Goal: Information Seeking & Learning: Learn about a topic

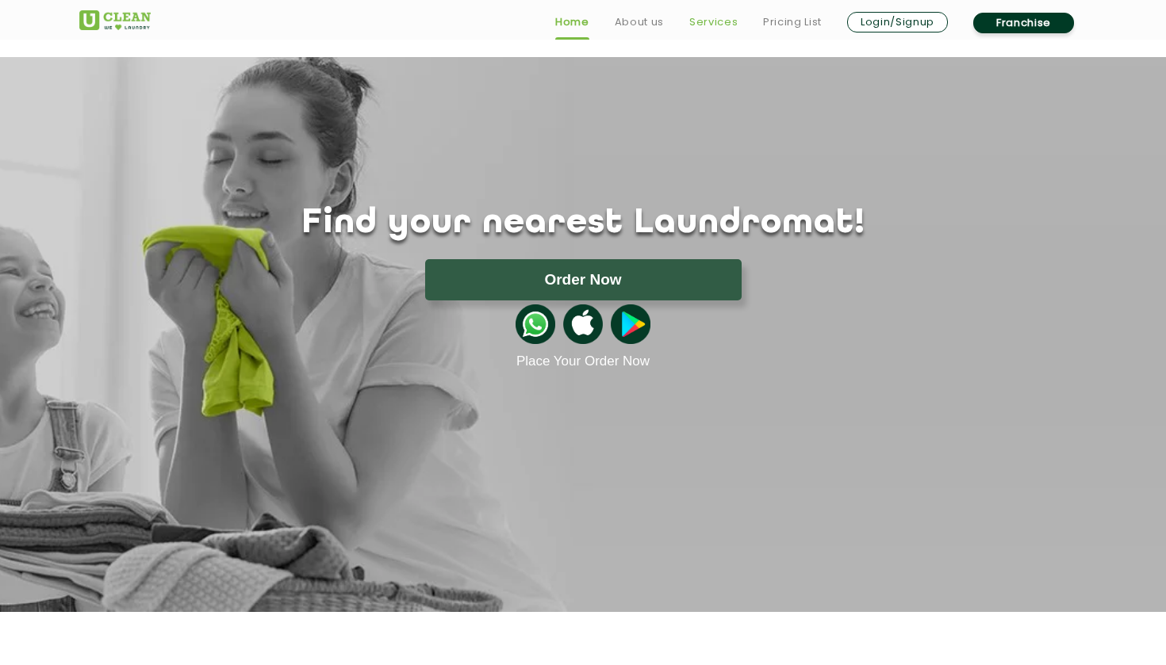
click at [722, 17] on link "Services" at bounding box center [713, 22] width 48 height 19
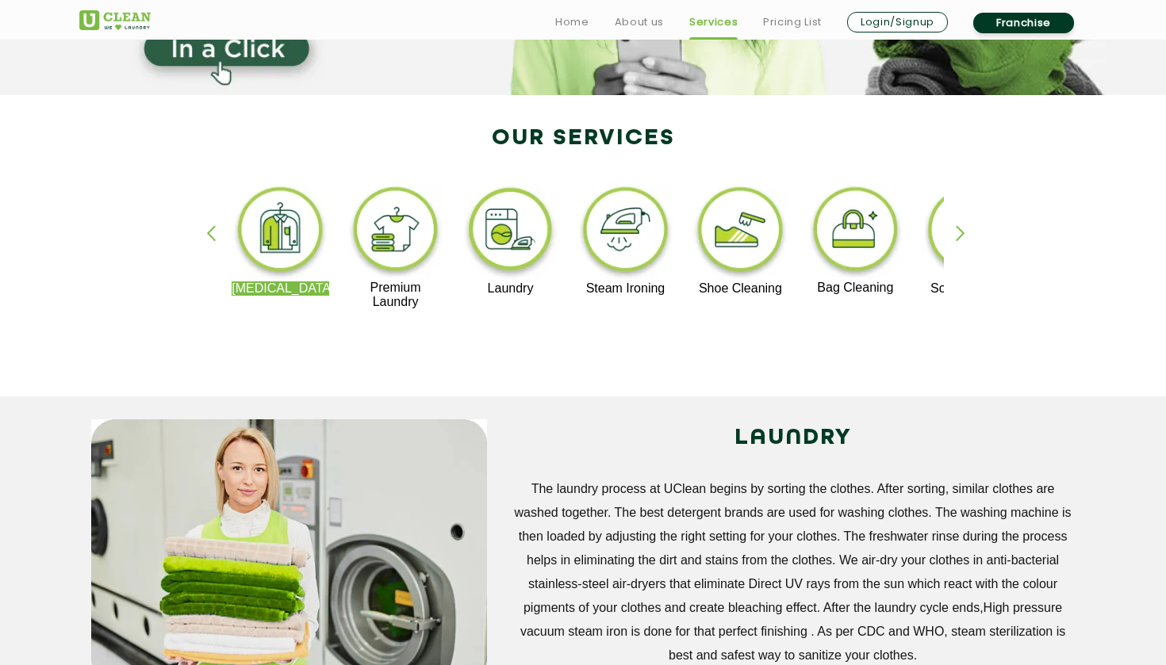
scroll to position [272, 0]
click at [623, 243] on img at bounding box center [626, 231] width 98 height 98
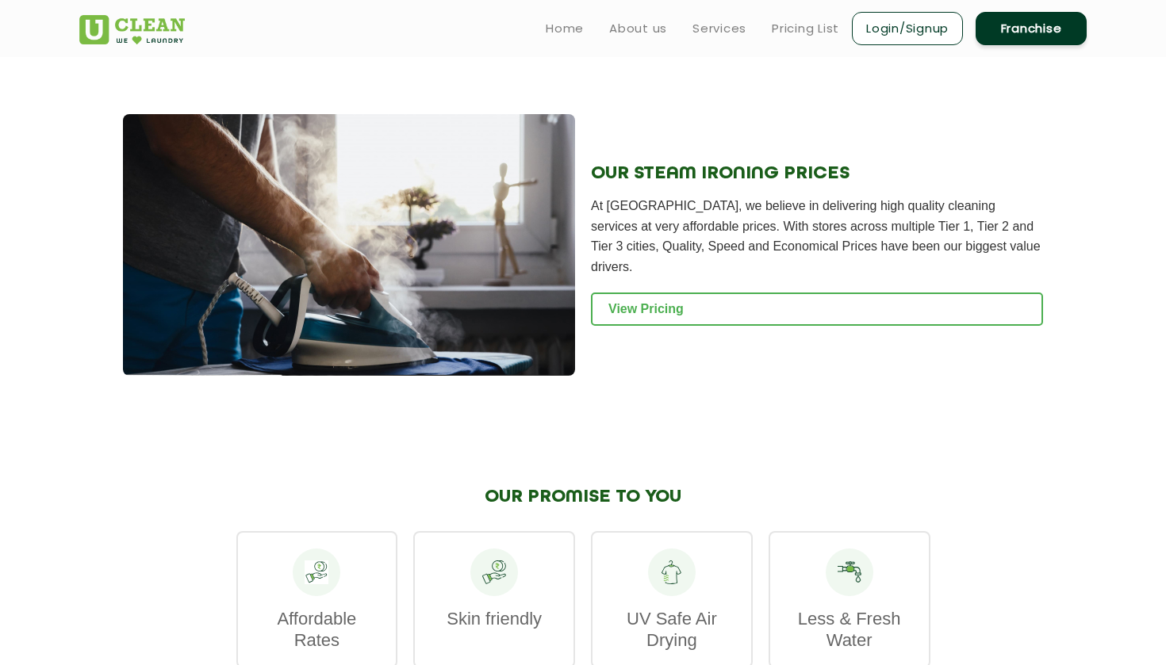
scroll to position [1897, 0]
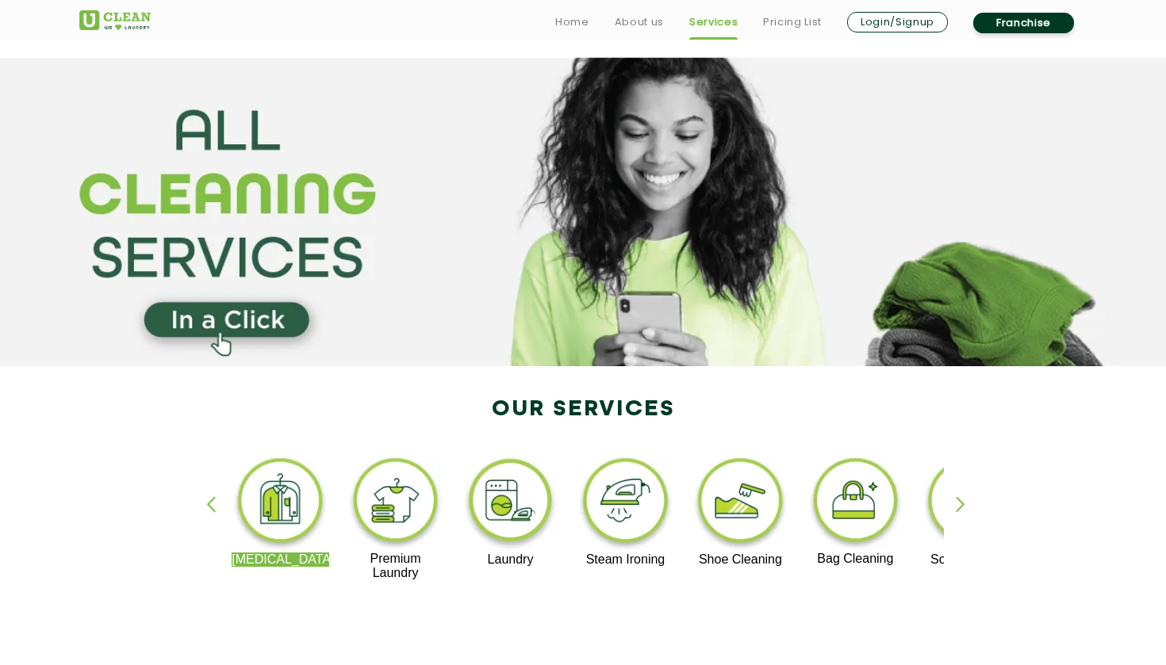
click at [959, 518] on div "button" at bounding box center [968, 518] width 24 height 44
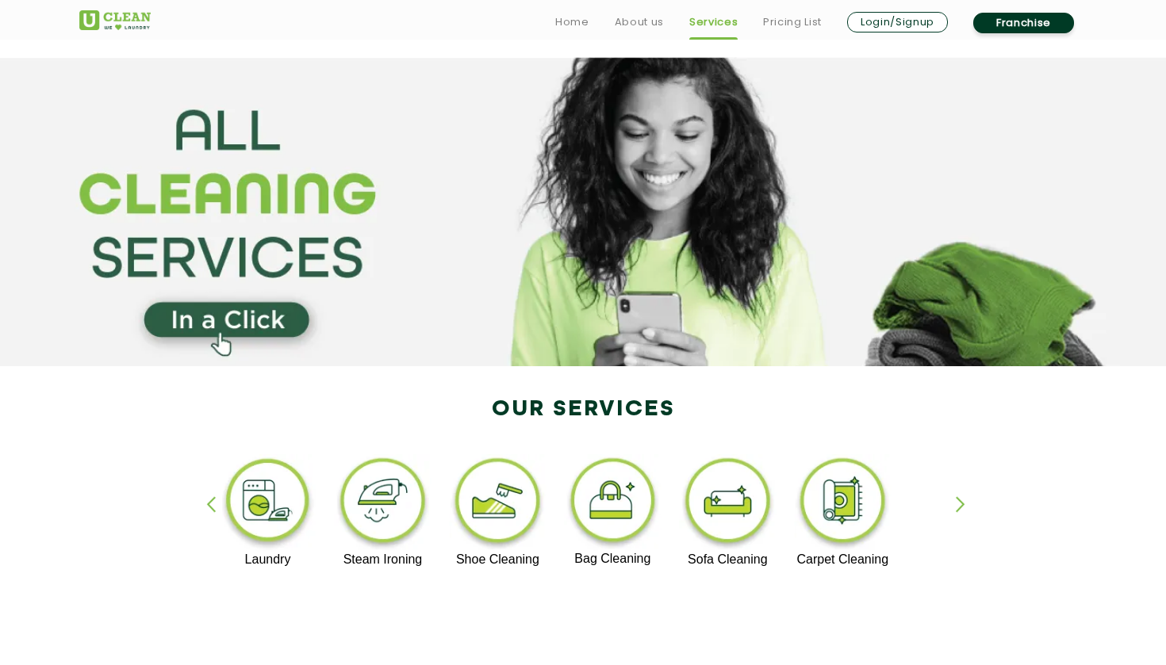
click at [959, 518] on div "button" at bounding box center [968, 518] width 24 height 44
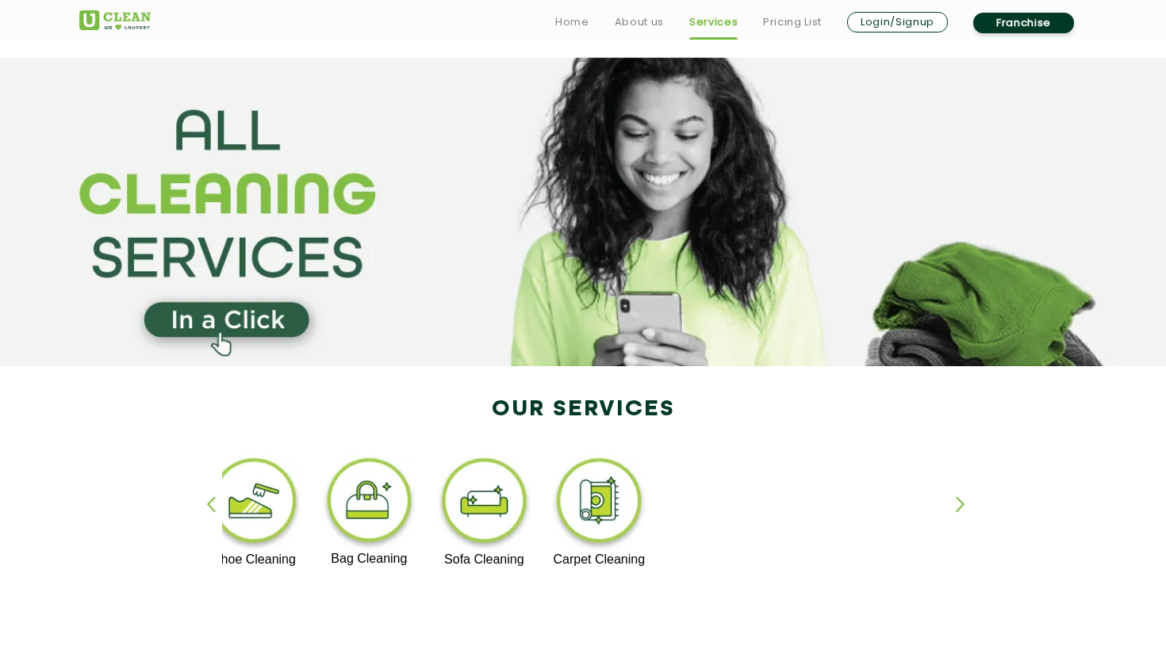
click at [959, 518] on div "button" at bounding box center [968, 518] width 24 height 44
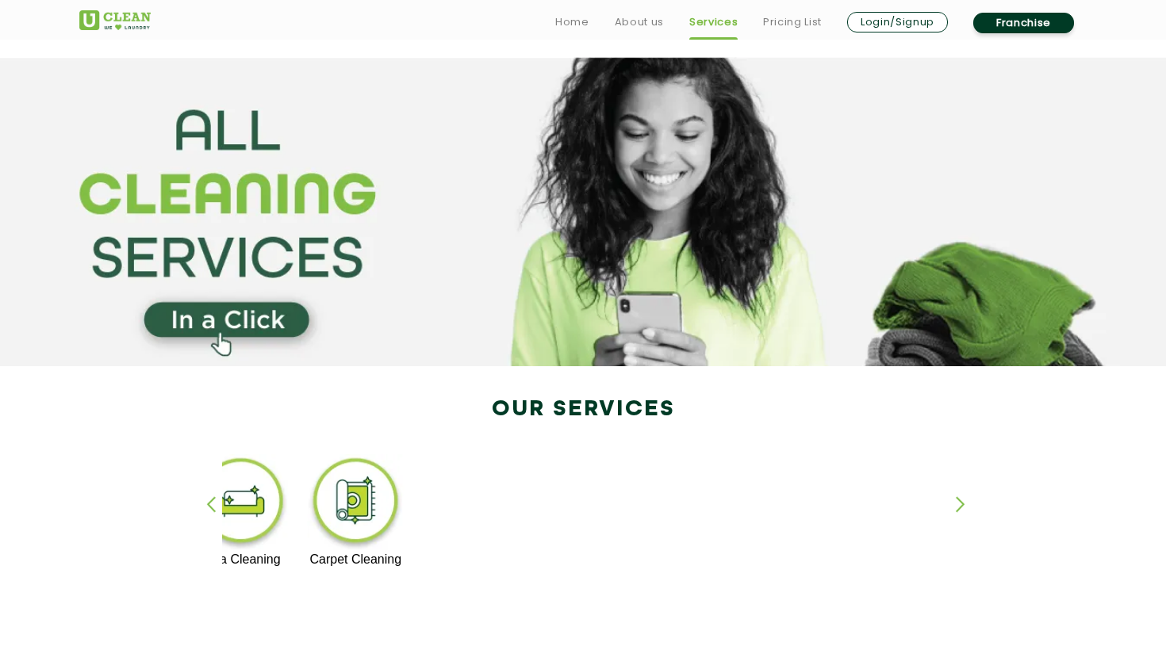
click at [960, 518] on div "button" at bounding box center [968, 518] width 24 height 44
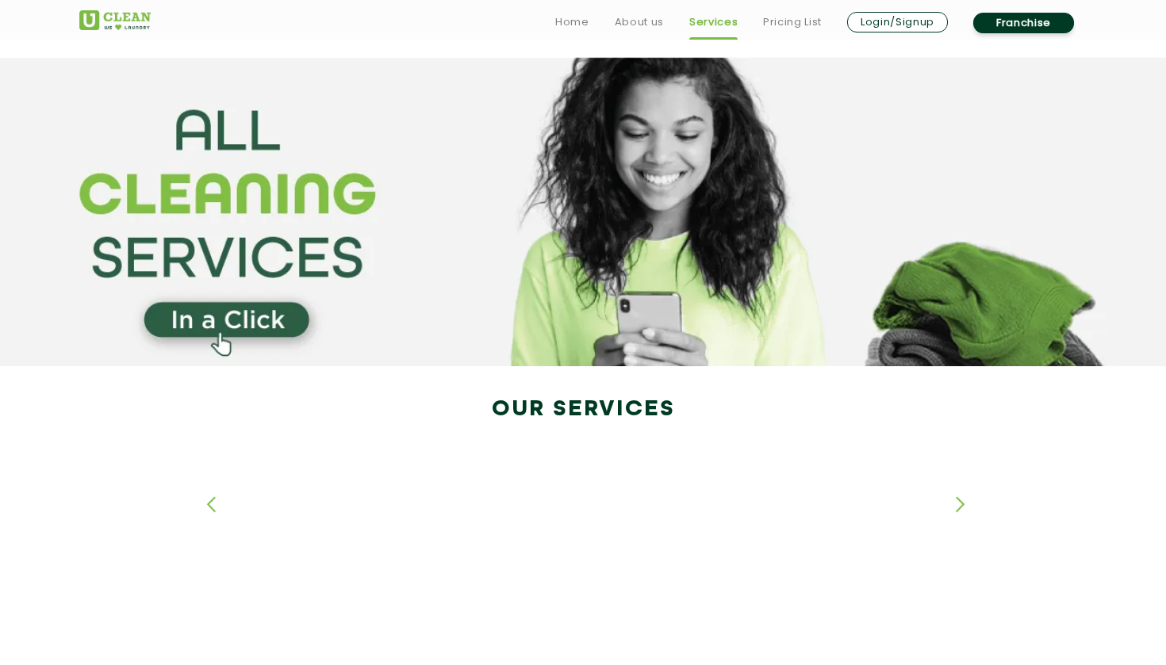
click at [960, 518] on div "button" at bounding box center [968, 518] width 24 height 44
click at [214, 512] on div "button" at bounding box center [218, 518] width 24 height 44
click at [213, 504] on div "button" at bounding box center [218, 518] width 24 height 44
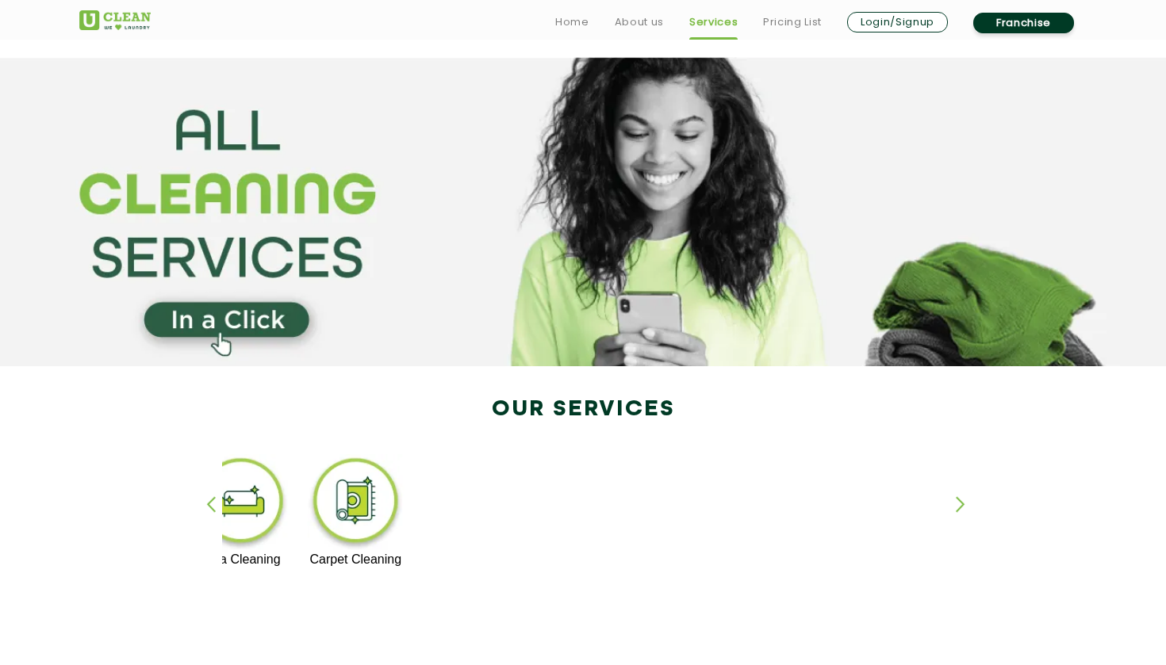
click at [213, 504] on div "button" at bounding box center [218, 518] width 24 height 44
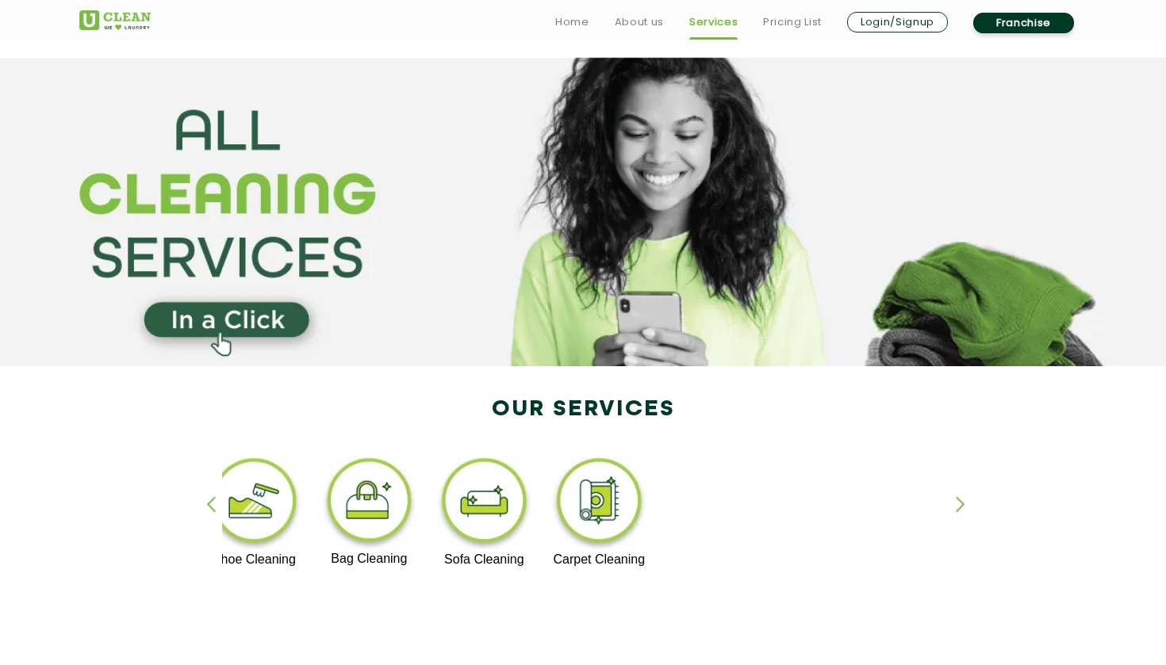
click at [213, 504] on div "button" at bounding box center [218, 518] width 24 height 44
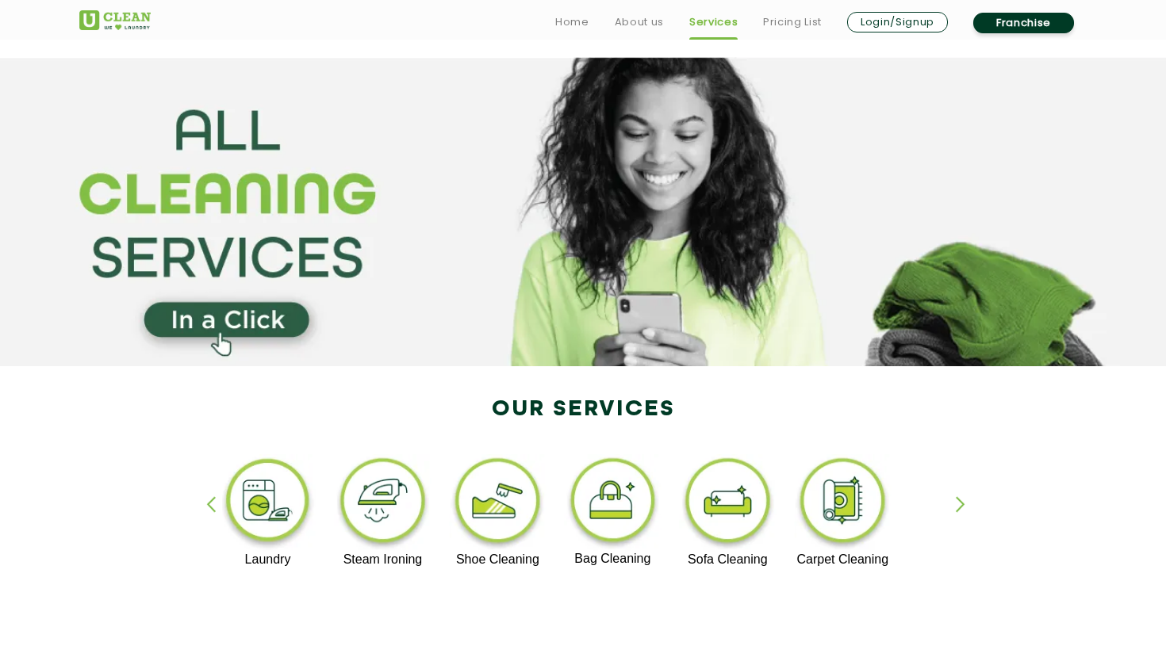
click at [213, 504] on div "button" at bounding box center [218, 518] width 24 height 44
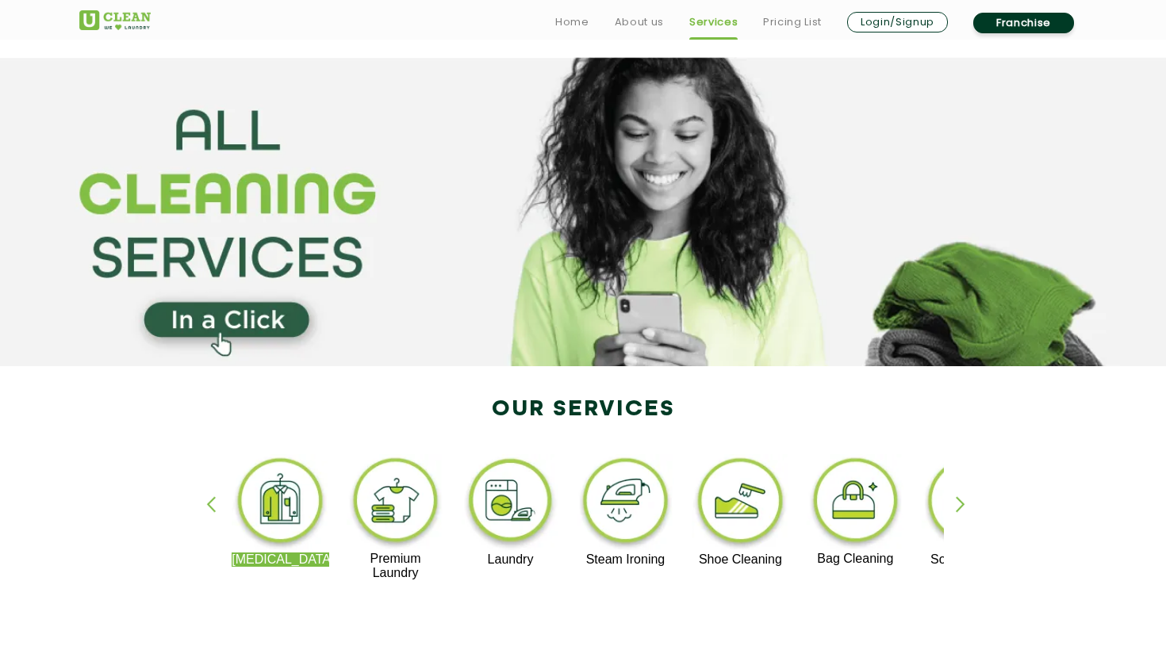
click at [213, 504] on div "button" at bounding box center [218, 518] width 24 height 44
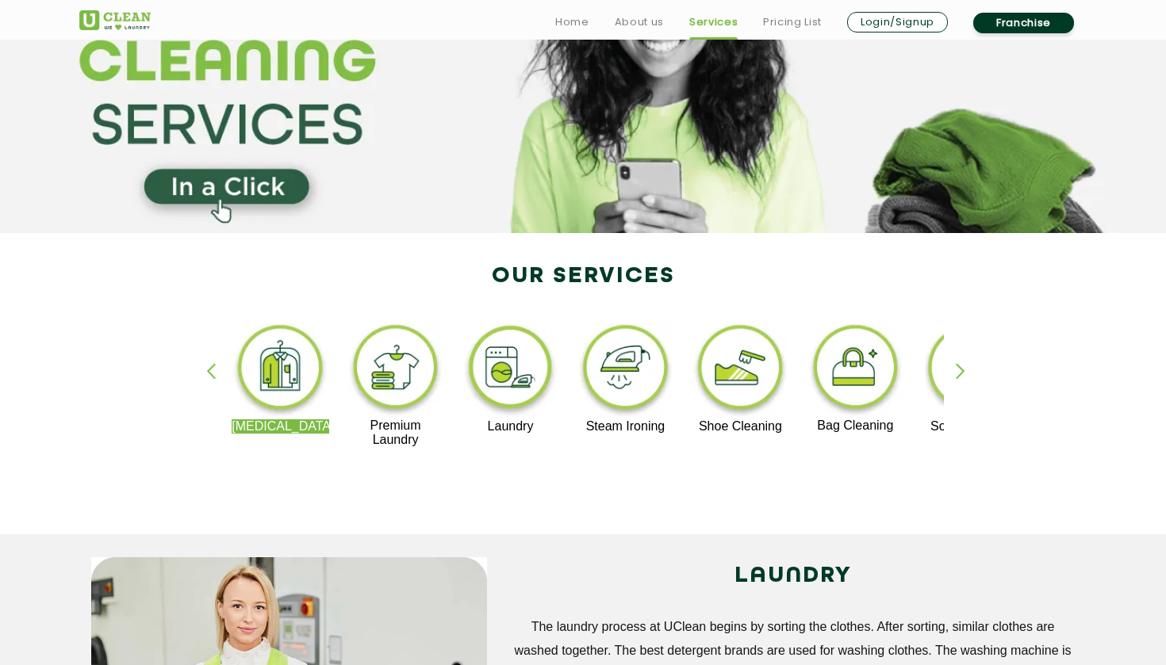
scroll to position [134, 0]
click at [620, 366] on img at bounding box center [626, 369] width 98 height 98
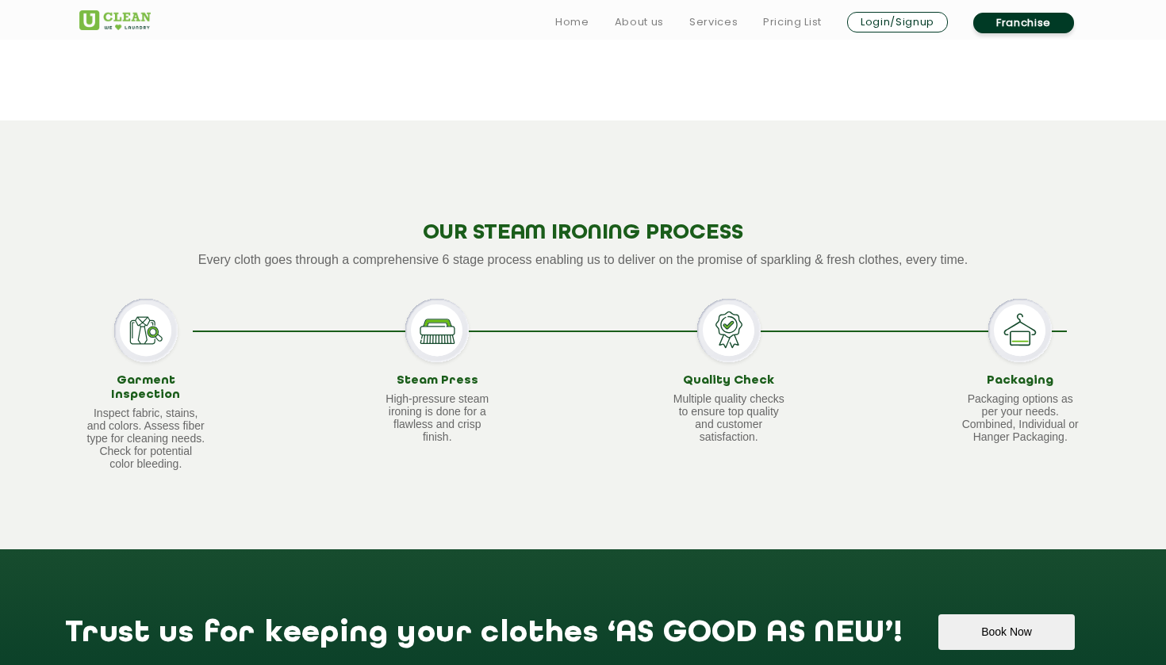
scroll to position [1207, 0]
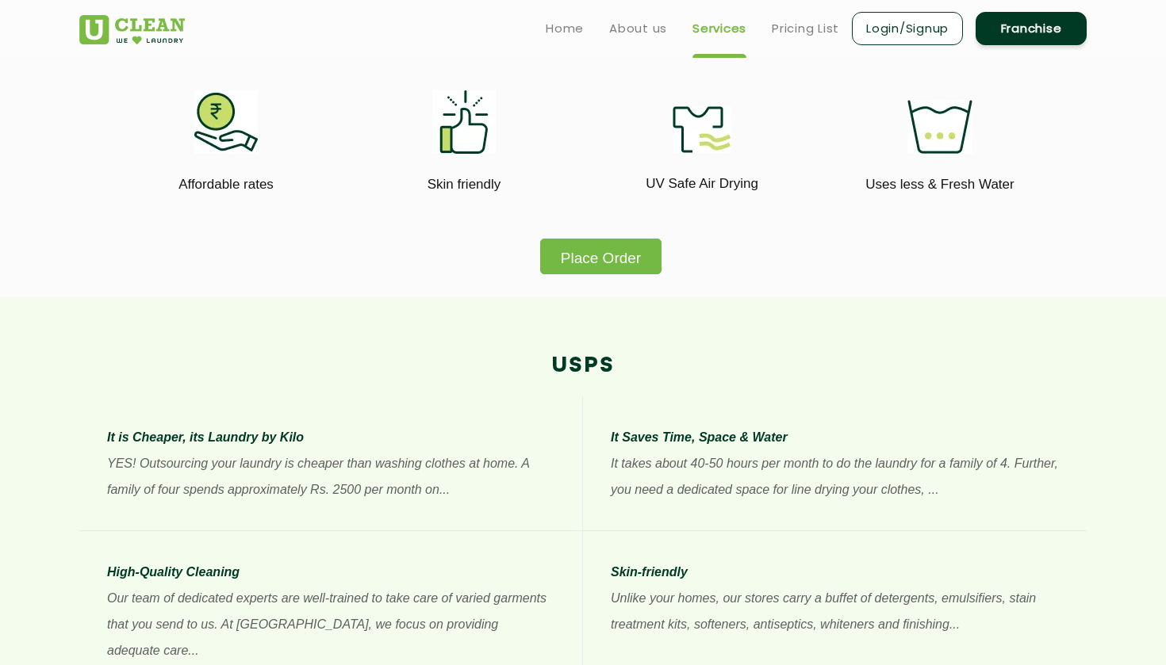
scroll to position [596, 0]
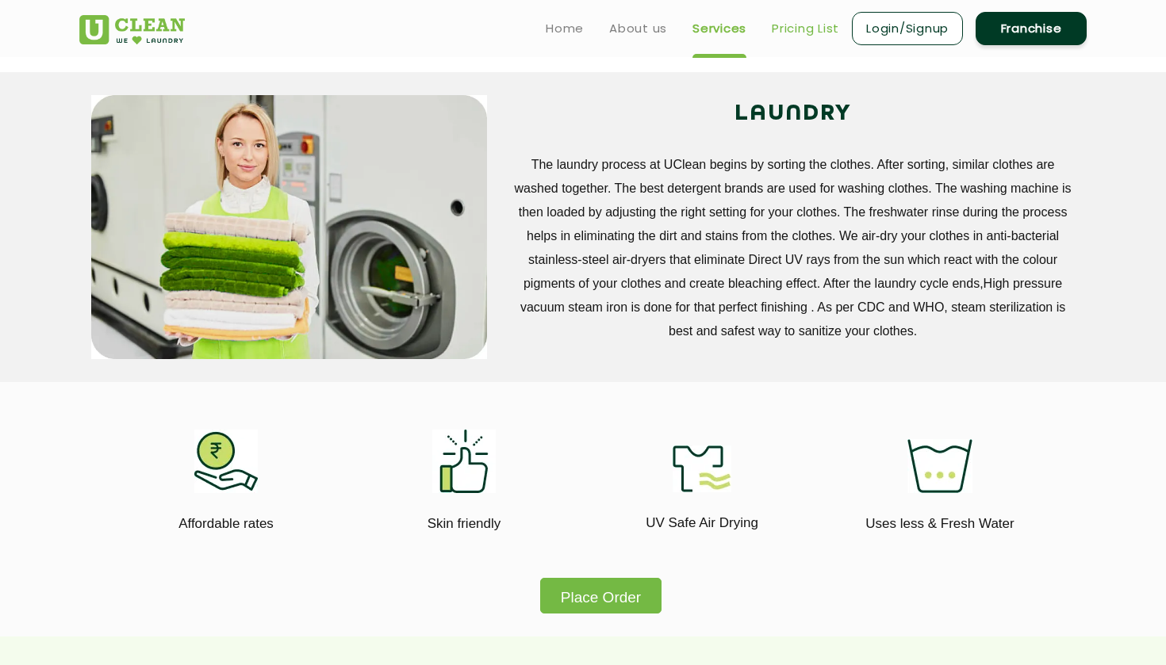
click at [786, 26] on link "Pricing List" at bounding box center [805, 28] width 67 height 19
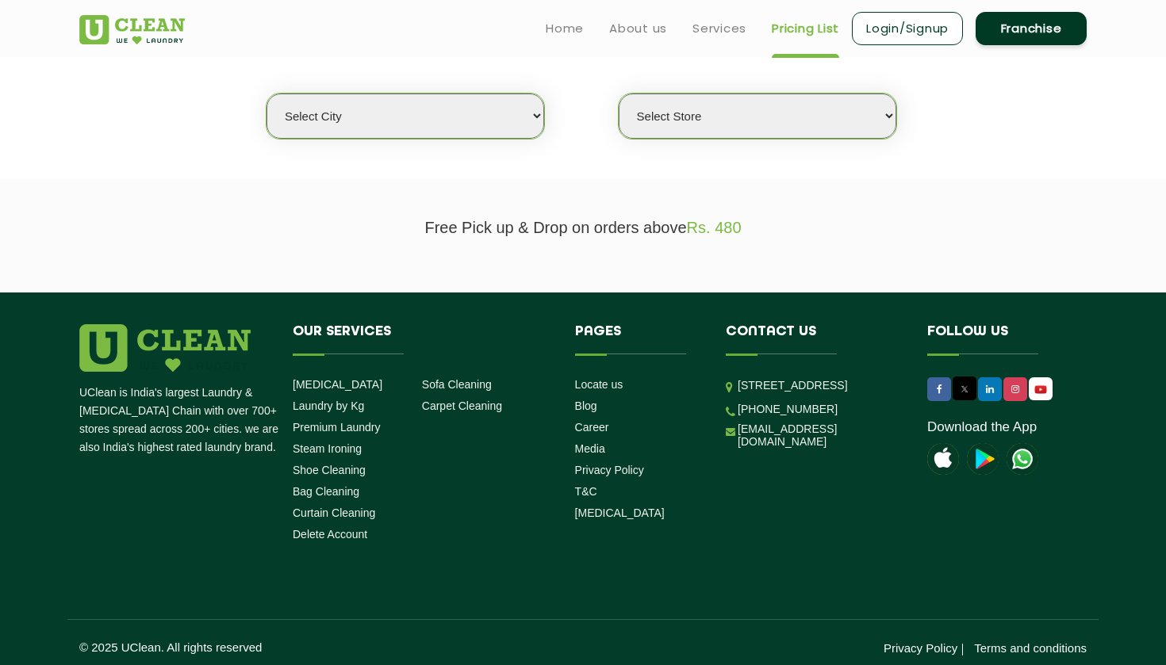
scroll to position [404, 0]
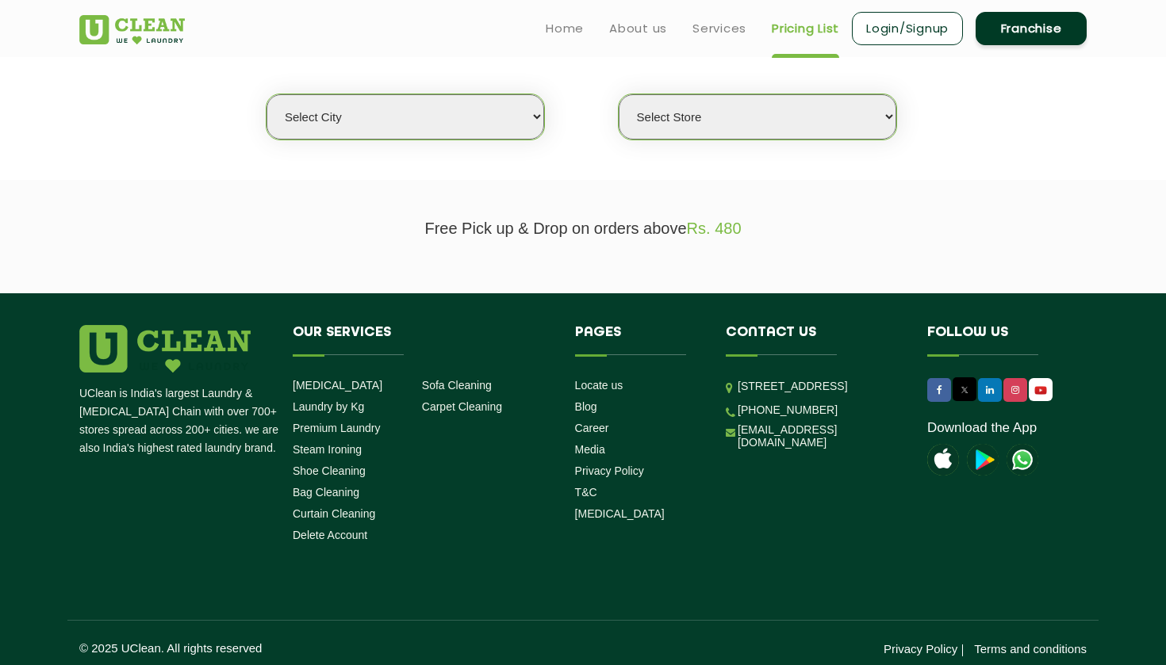
select select "188"
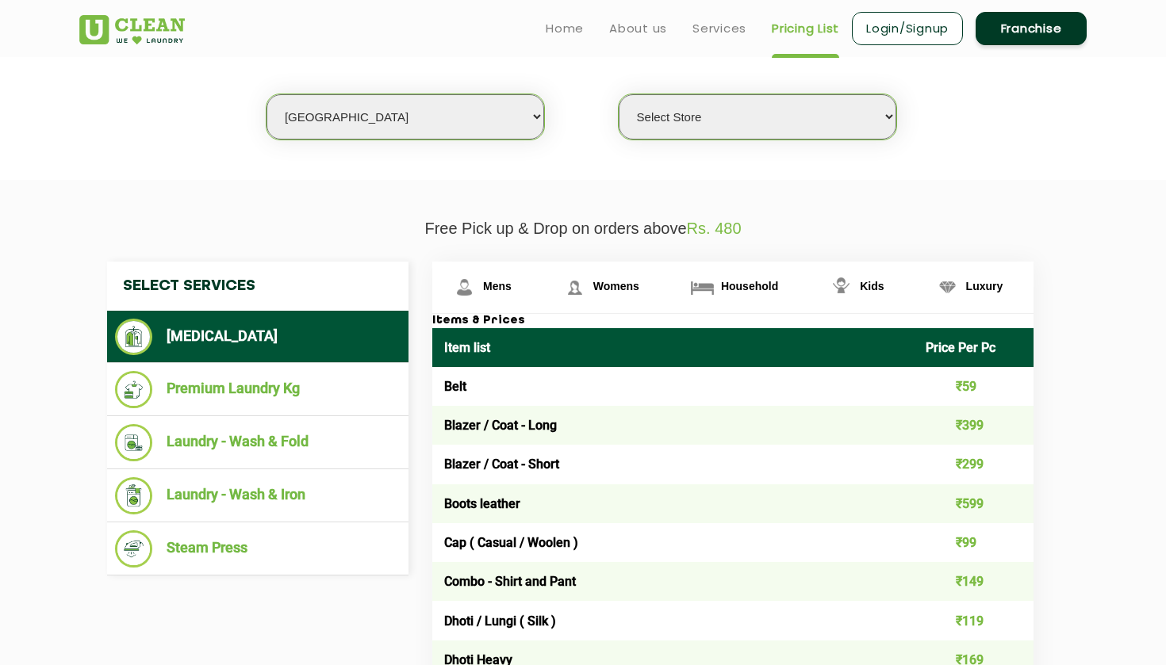
select select "560"
click at [462, 291] on img at bounding box center [464, 288] width 28 height 28
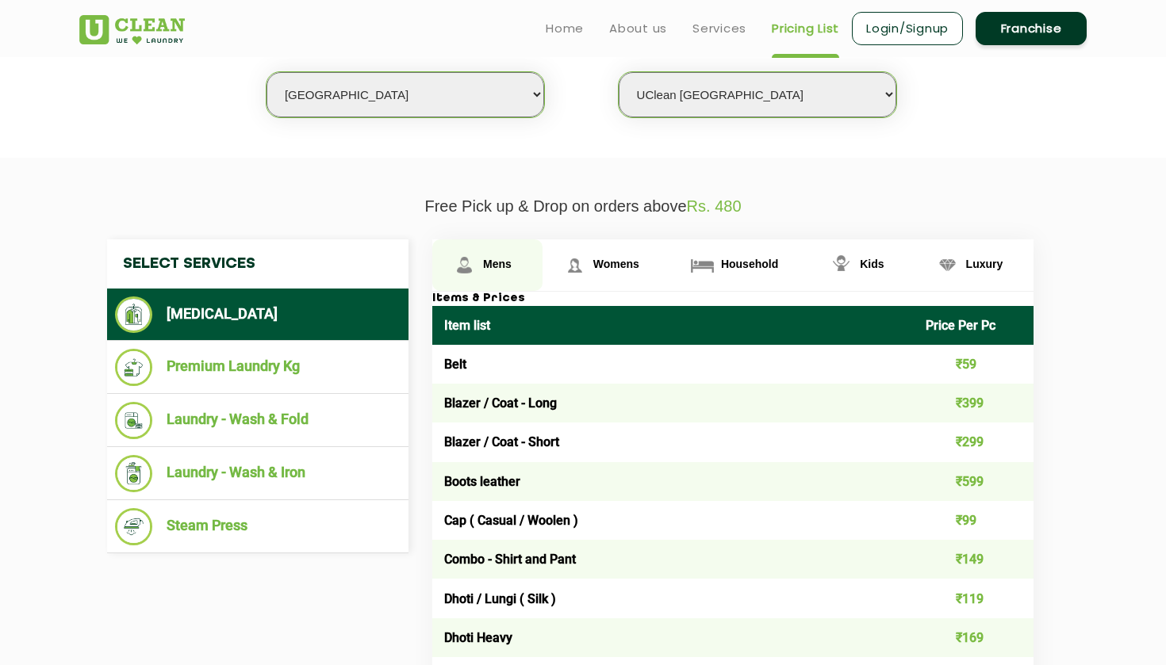
scroll to position [426, 0]
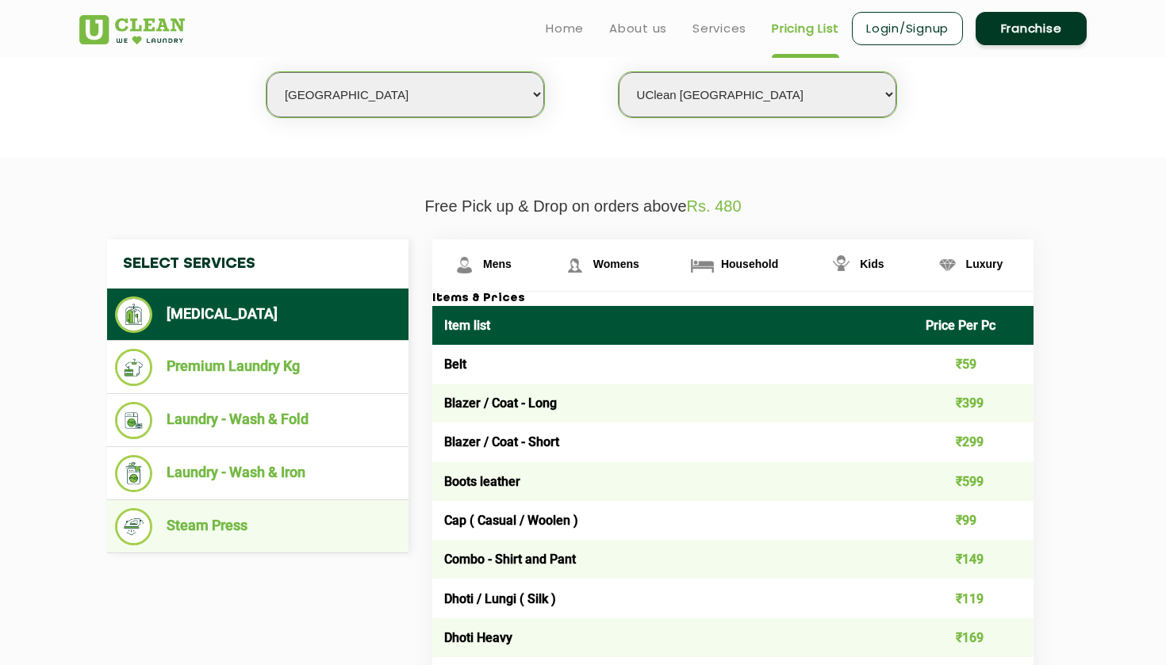
click at [228, 523] on li "Steam Press" at bounding box center [258, 526] width 286 height 37
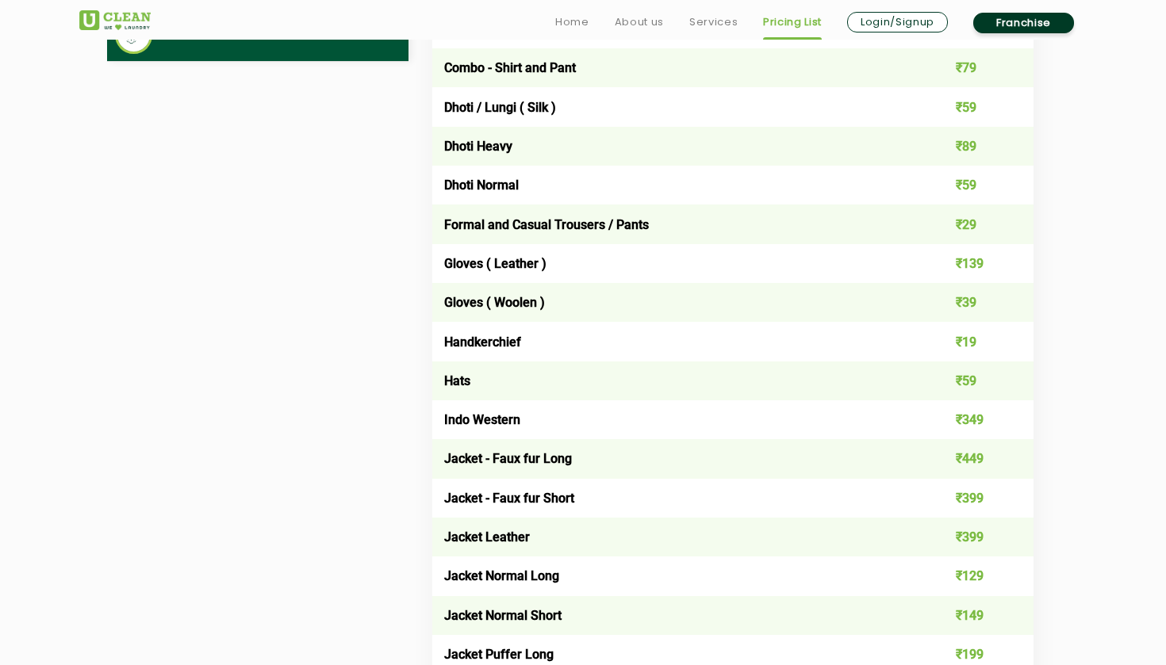
scroll to position [920, 0]
